Goal: Task Accomplishment & Management: Manage account settings

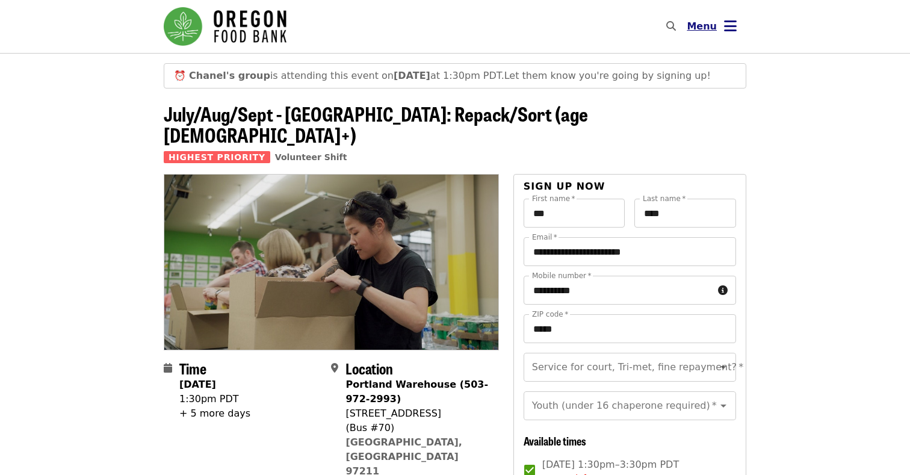
click at [735, 24] on icon "bars icon" at bounding box center [730, 25] width 13 height 17
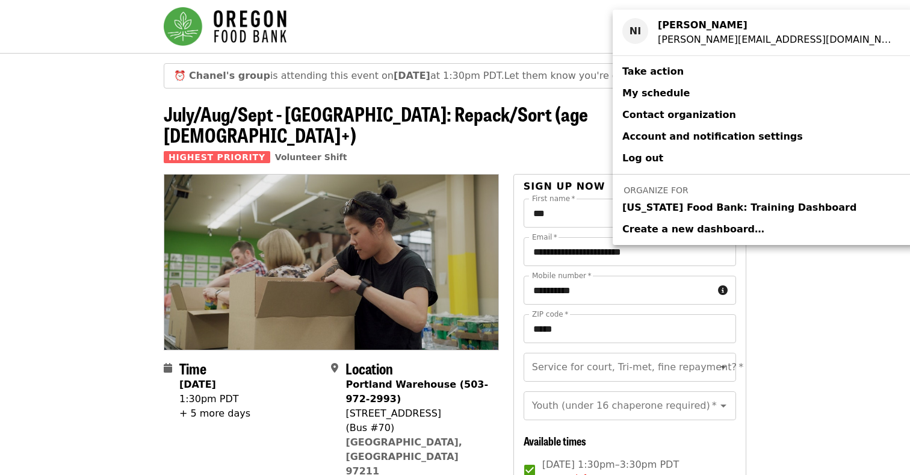
click at [670, 90] on span "My schedule" at bounding box center [655, 92] width 67 height 11
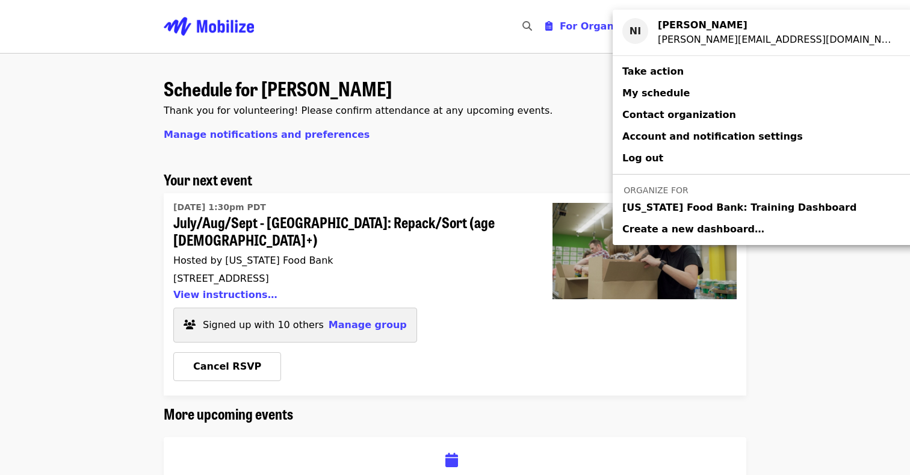
click at [357, 309] on div "Account menu" at bounding box center [455, 237] width 910 height 475
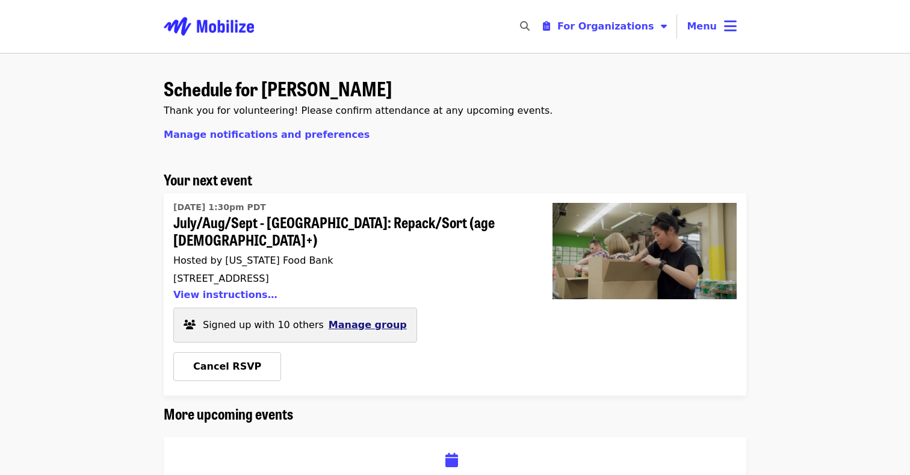
click at [331, 319] on span "Manage group" at bounding box center [367, 324] width 78 height 11
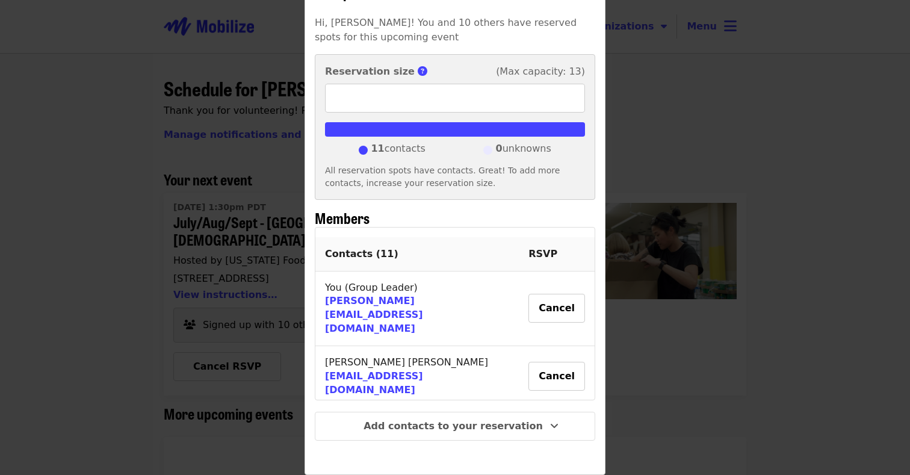
click at [414, 295] on td "You (Group Leader) [PERSON_NAME][EMAIL_ADDRESS][DOMAIN_NAME]" at bounding box center [416, 308] width 203 height 75
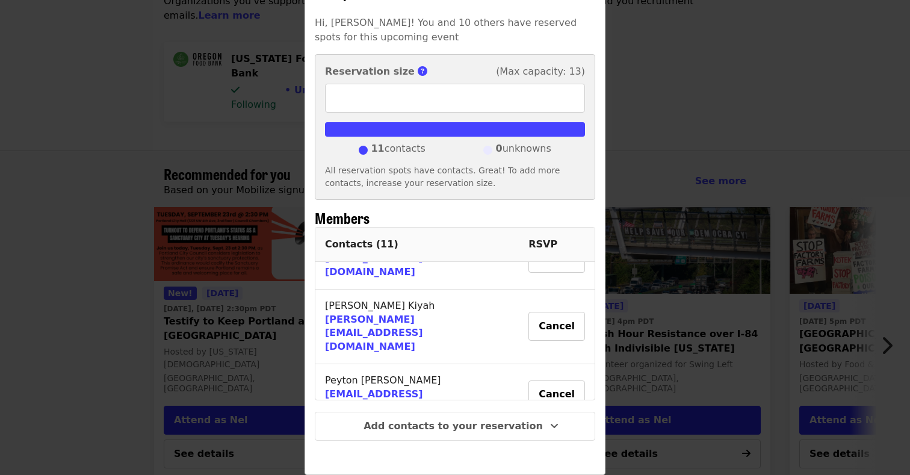
scroll to position [701, 0]
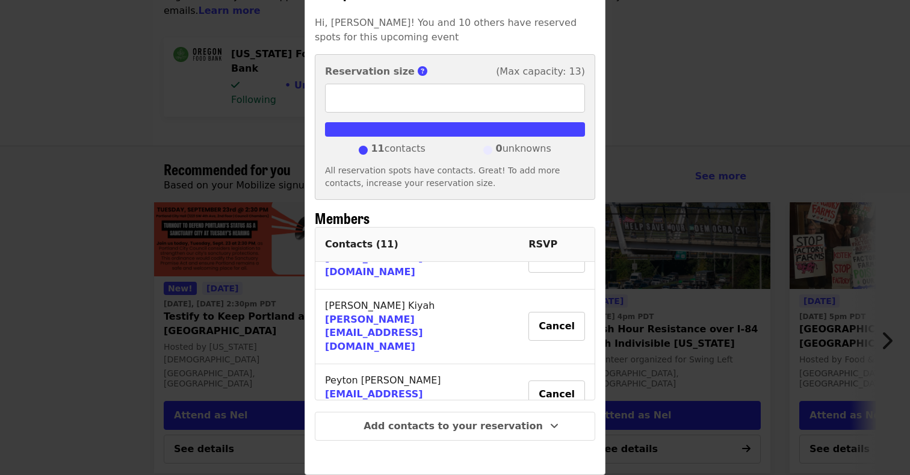
drag, startPoint x: 484, startPoint y: 353, endPoint x: 341, endPoint y: 277, distance: 162.0
click at [341, 277] on tbody "You (Group Leader) [PERSON_NAME][EMAIL_ADDRESS][DOMAIN_NAME] Cancel [PERSON_NAM…" at bounding box center [454, 191] width 279 height 714
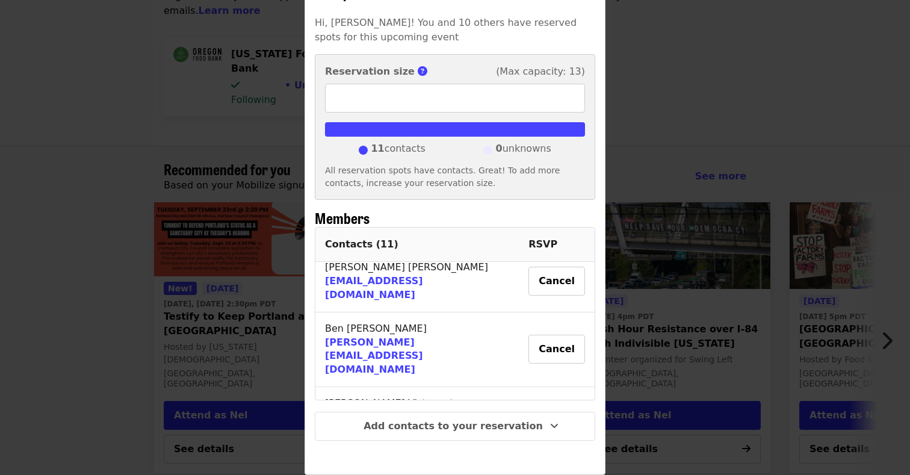
scroll to position [0, 0]
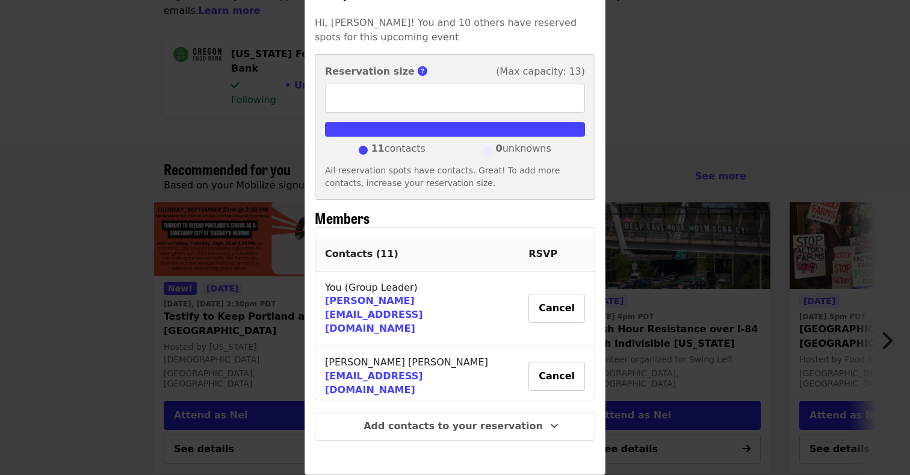
click at [454, 346] on td "[PERSON_NAME] [EMAIL_ADDRESS][DOMAIN_NAME]" at bounding box center [416, 376] width 203 height 61
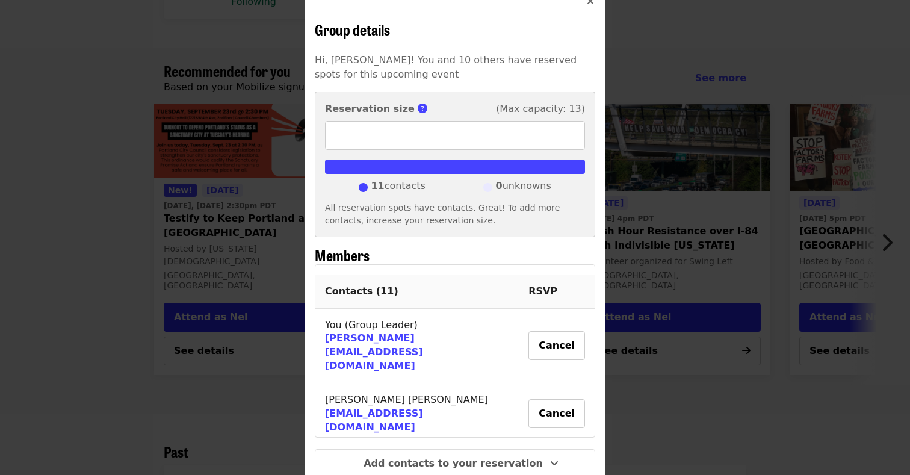
scroll to position [66, 0]
